Goal: Use online tool/utility

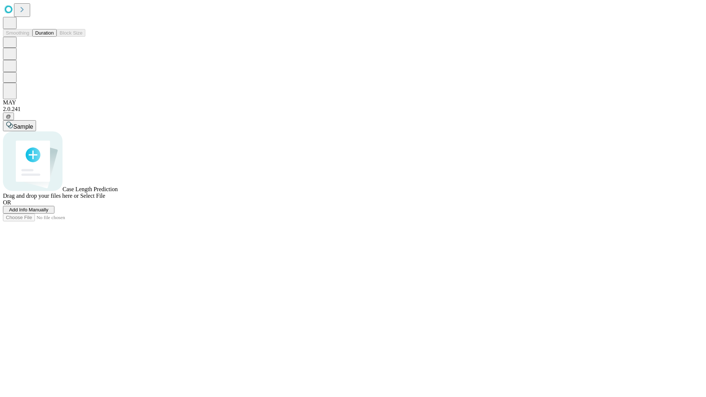
click at [54, 37] on button "Duration" at bounding box center [44, 33] width 24 height 8
click at [105, 199] on span "Select File" at bounding box center [92, 196] width 25 height 6
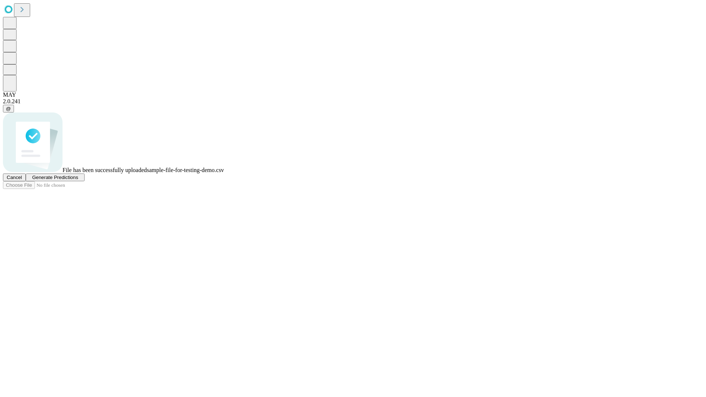
click at [78, 180] on span "Generate Predictions" at bounding box center [55, 178] width 46 height 6
